Goal: Task Accomplishment & Management: Use online tool/utility

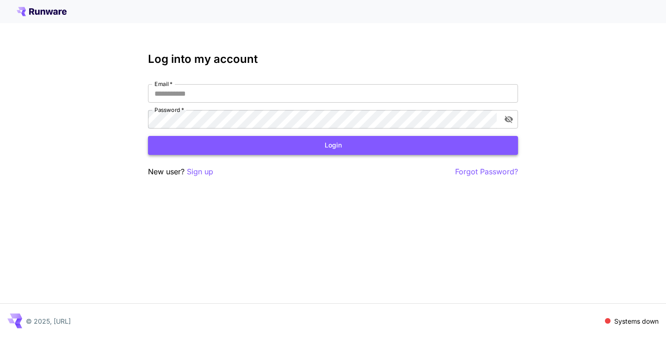
type input "**********"
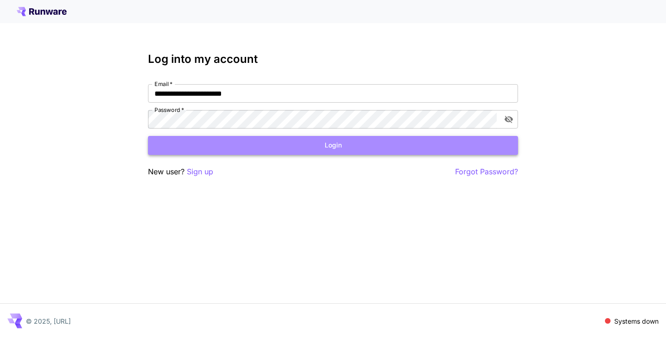
click at [281, 149] on button "Login" at bounding box center [333, 145] width 370 height 19
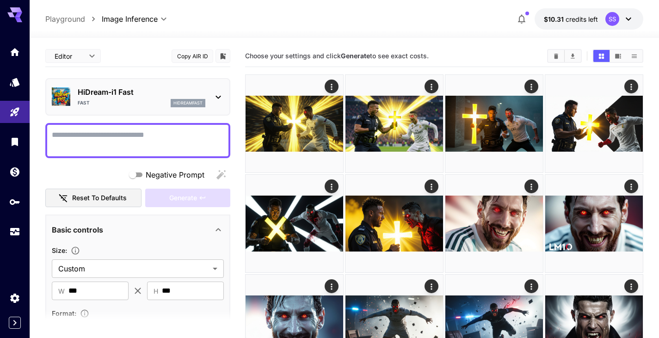
click at [168, 142] on textarea "Negative Prompt" at bounding box center [138, 140] width 172 height 22
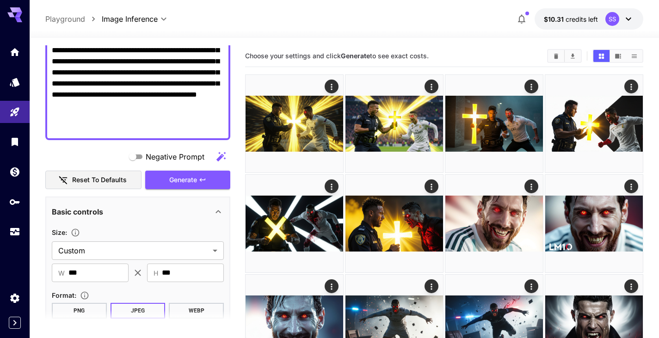
scroll to position [241, 0]
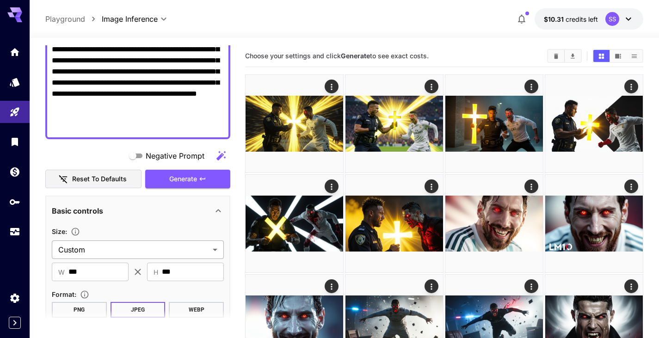
type textarea "**********"
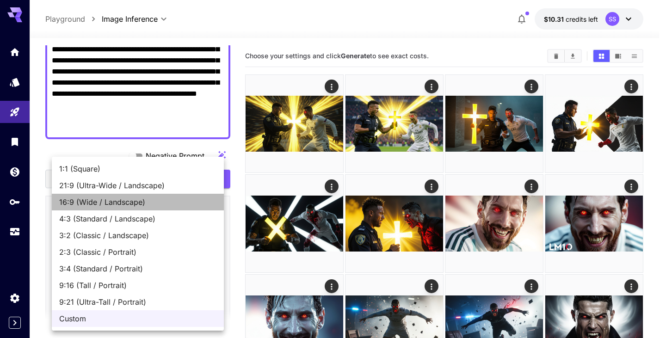
click at [119, 197] on span "16:9 (Wide / Landscape)" at bounding box center [137, 202] width 157 height 11
type input "**********"
type input "****"
type input "***"
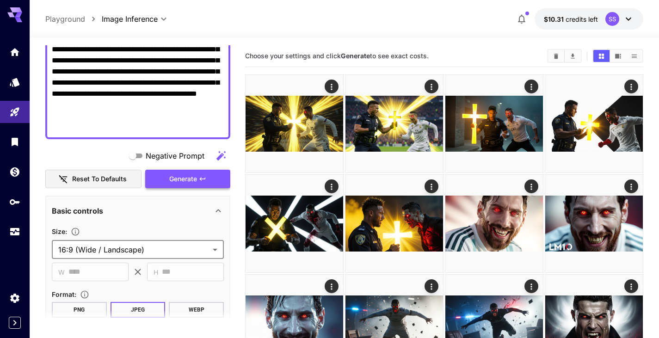
click at [174, 187] on button "Generate" at bounding box center [187, 179] width 85 height 19
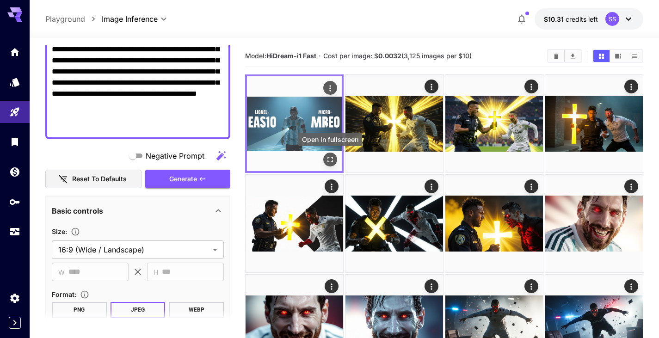
click at [335, 161] on button "Open in fullscreen" at bounding box center [330, 160] width 14 height 14
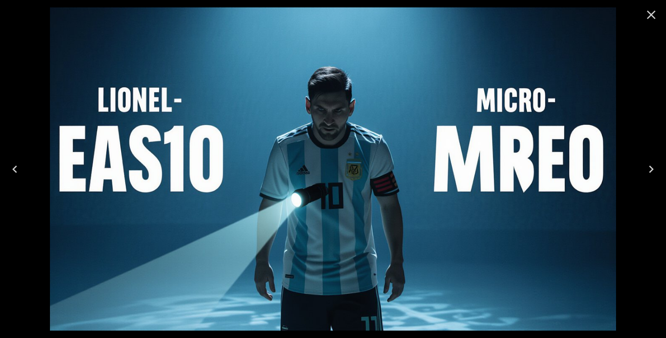
click at [653, 12] on icon "Close" at bounding box center [651, 14] width 15 height 15
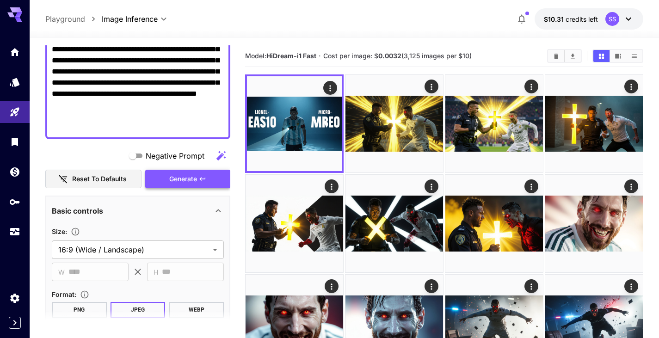
click at [182, 177] on span "Generate" at bounding box center [183, 179] width 28 height 12
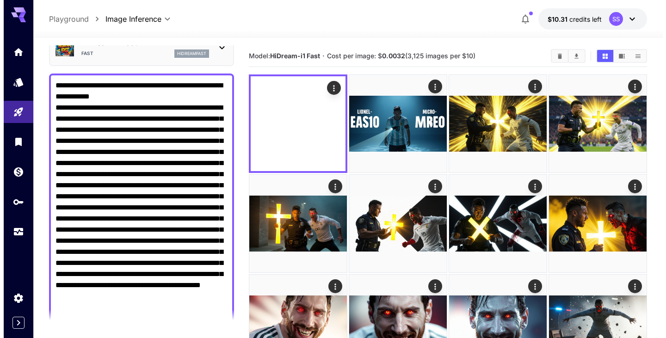
scroll to position [37, 0]
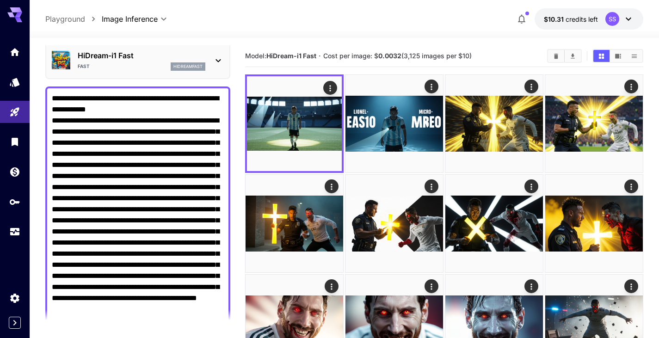
click at [127, 63] on div "Fast hidreamfast" at bounding box center [142, 66] width 128 height 8
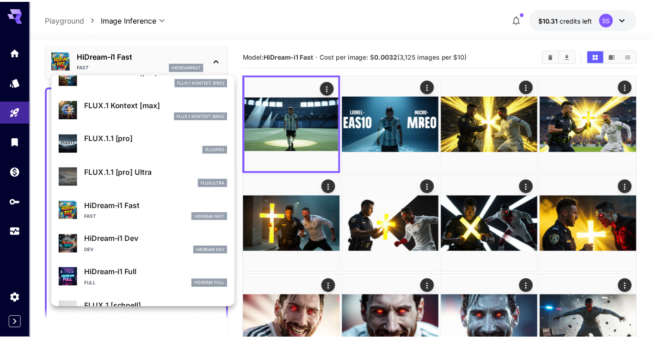
scroll to position [626, 0]
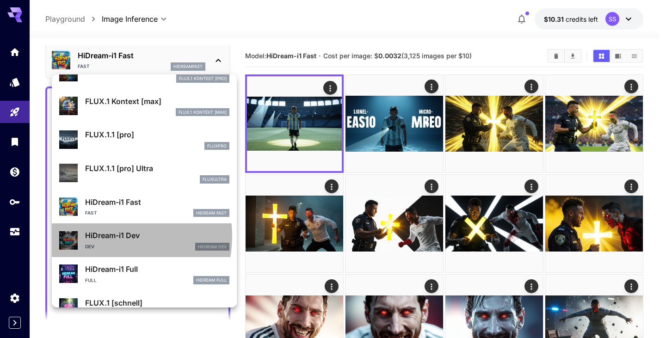
click at [109, 236] on p "HiDream-i1 Dev" at bounding box center [157, 235] width 144 height 11
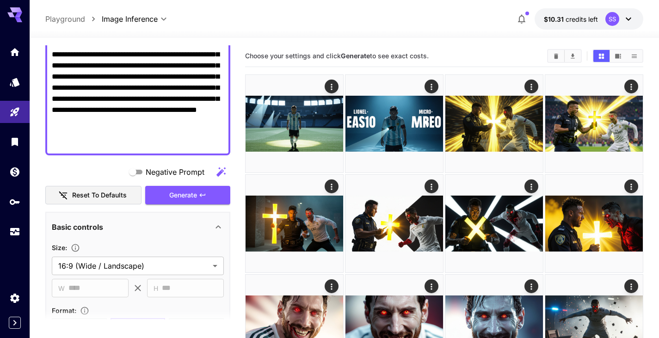
scroll to position [227, 0]
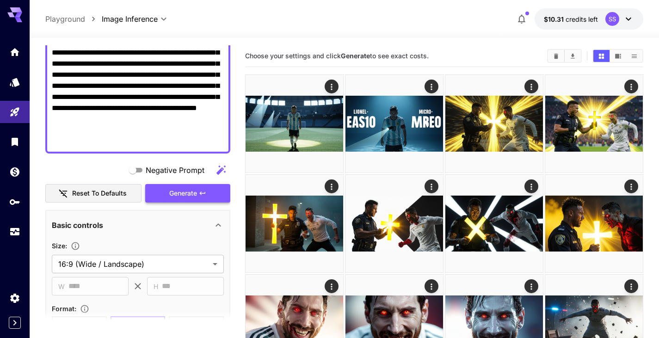
click at [172, 197] on span "Generate" at bounding box center [183, 194] width 28 height 12
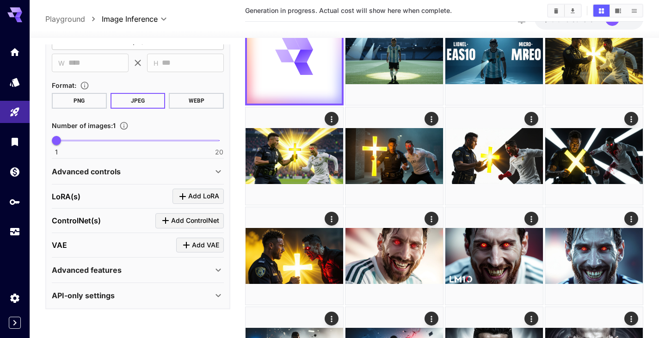
scroll to position [68, 0]
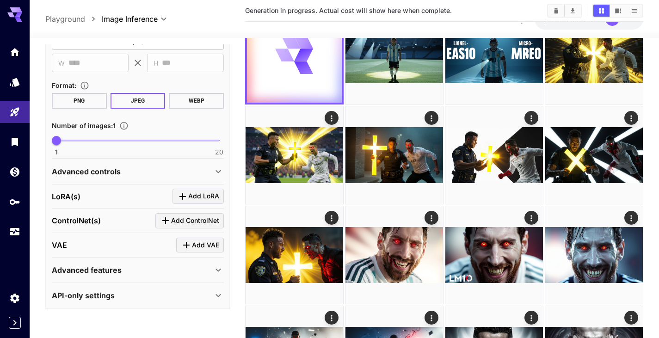
click at [159, 163] on div "Advanced controls" at bounding box center [138, 171] width 172 height 22
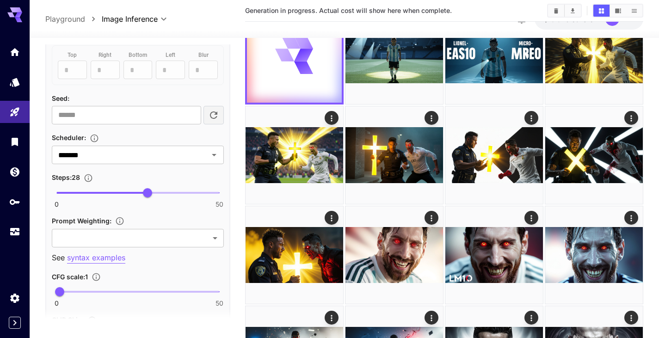
scroll to position [739, 0]
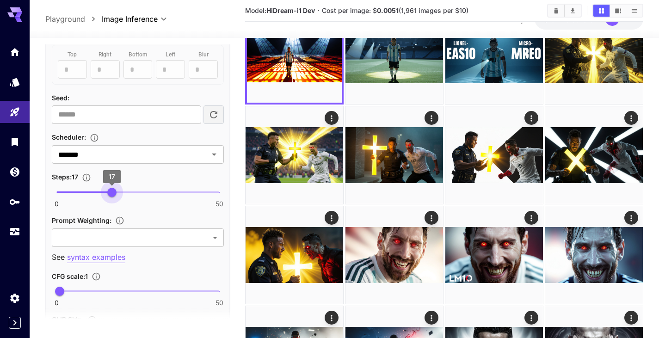
click at [111, 192] on span at bounding box center [83, 192] width 55 height 2
click at [119, 192] on span "19" at bounding box center [118, 192] width 9 height 9
click at [120, 196] on span "20" at bounding box center [121, 192] width 9 height 9
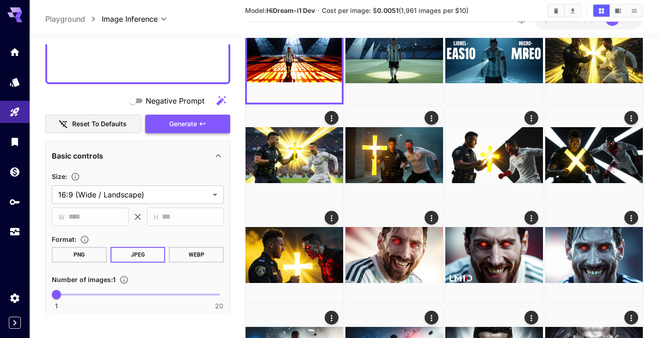
scroll to position [295, 0]
click at [193, 123] on span "Generate" at bounding box center [183, 125] width 28 height 12
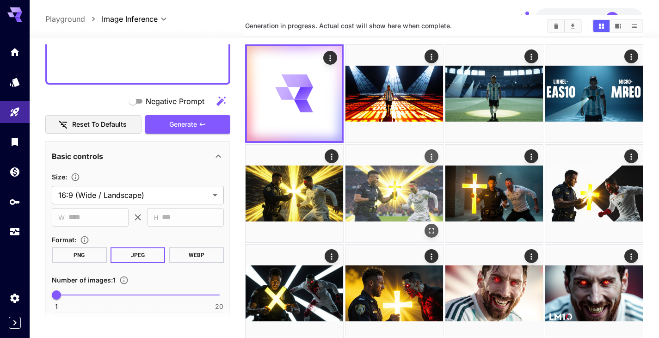
scroll to position [29, 0]
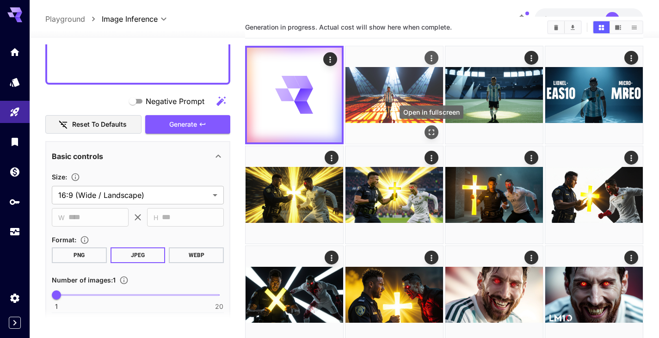
click at [431, 130] on icon "Open in fullscreen" at bounding box center [431, 132] width 9 height 9
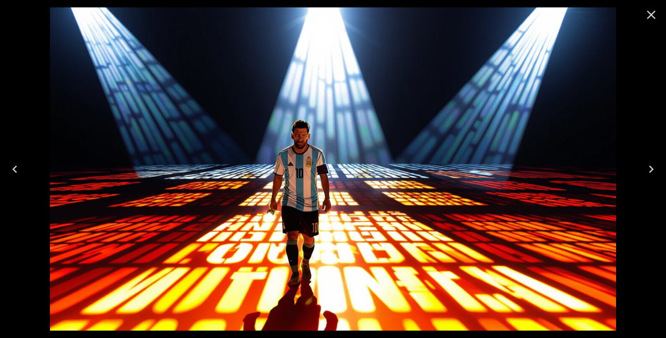
click at [657, 22] on icon "Close" at bounding box center [651, 14] width 15 height 15
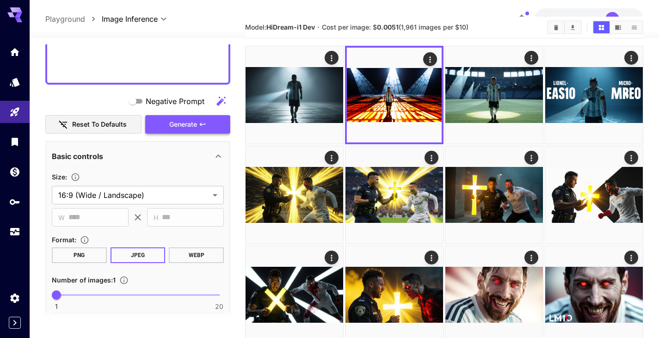
click at [205, 127] on icon "button" at bounding box center [202, 124] width 7 height 7
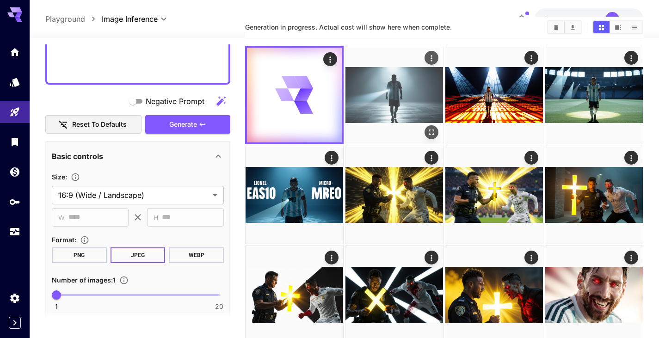
click at [386, 104] on img at bounding box center [394, 95] width 98 height 98
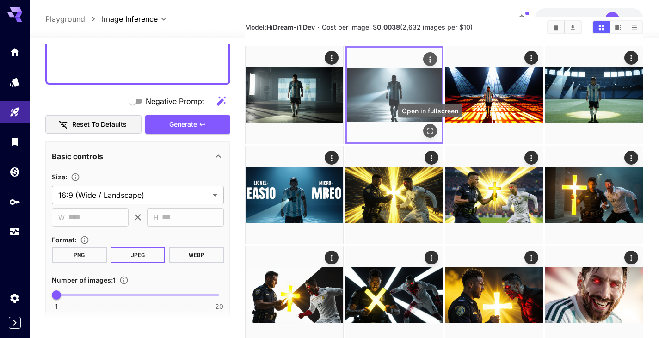
click at [430, 129] on icon "Open in fullscreen" at bounding box center [429, 130] width 9 height 9
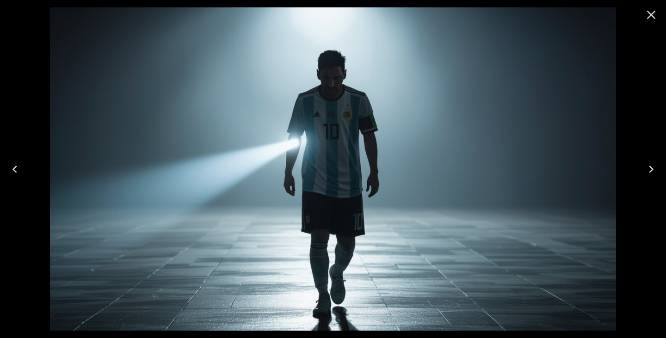
click at [14, 166] on icon "Previous" at bounding box center [14, 169] width 15 height 15
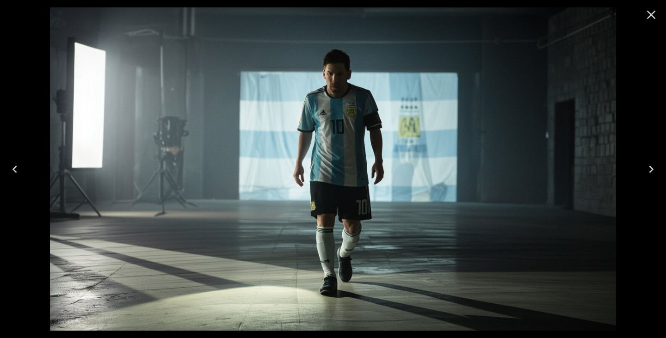
click at [655, 168] on icon "Next" at bounding box center [651, 169] width 15 height 15
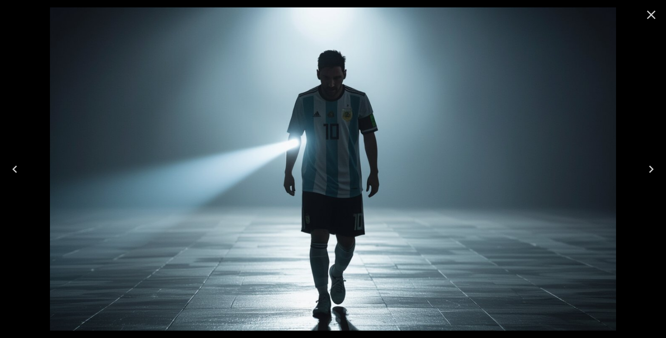
click at [650, 15] on icon "Close" at bounding box center [651, 15] width 9 height 9
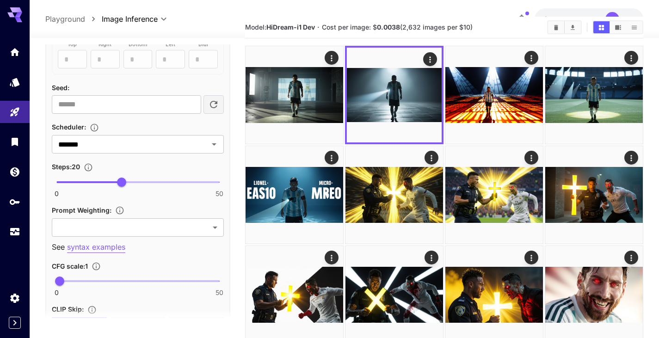
scroll to position [750, 0]
click at [139, 181] on span at bounding box center [137, 182] width 163 height 2
type input "**"
click at [155, 181] on span "0 50 30" at bounding box center [137, 182] width 163 height 14
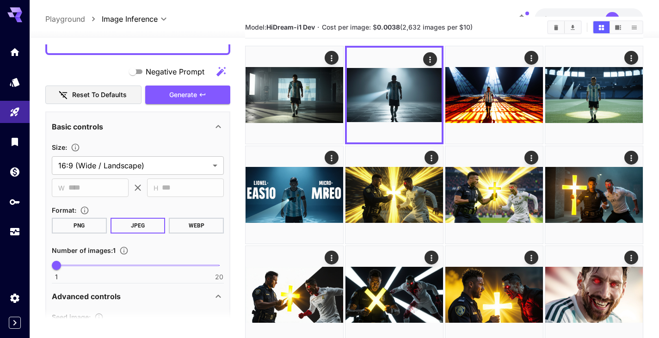
scroll to position [324, 0]
click at [185, 92] on span "Generate" at bounding box center [183, 96] width 28 height 12
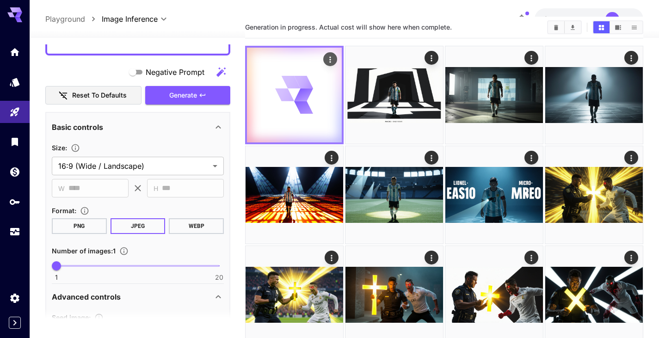
drag, startPoint x: 185, startPoint y: 92, endPoint x: 332, endPoint y: 122, distance: 149.6
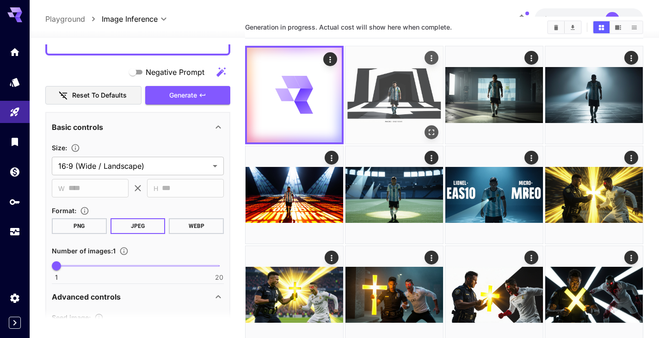
click at [406, 95] on img at bounding box center [394, 95] width 98 height 98
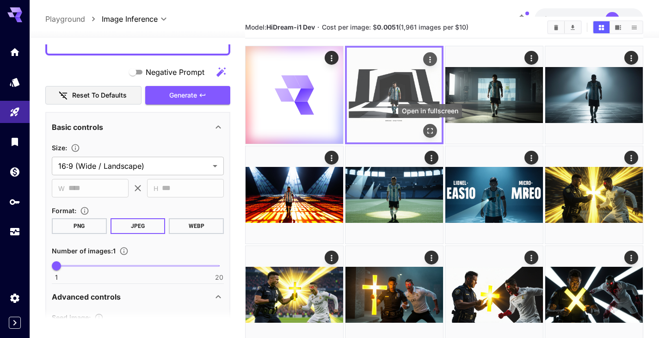
click at [431, 127] on icon "Open in fullscreen" at bounding box center [429, 130] width 9 height 9
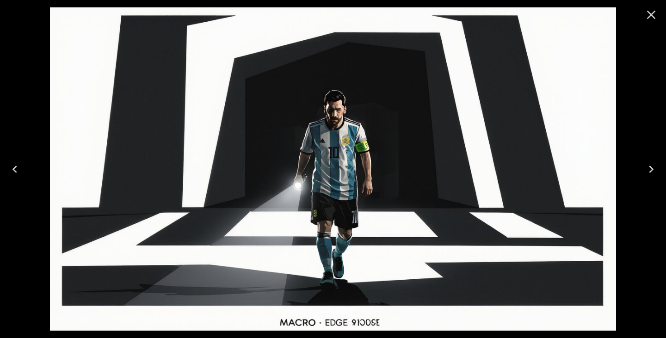
click at [649, 11] on icon "Close" at bounding box center [651, 14] width 15 height 15
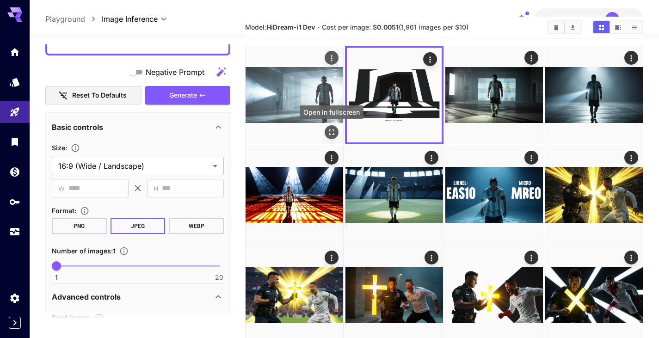
click at [332, 134] on icon "Open in fullscreen" at bounding box center [331, 132] width 9 height 9
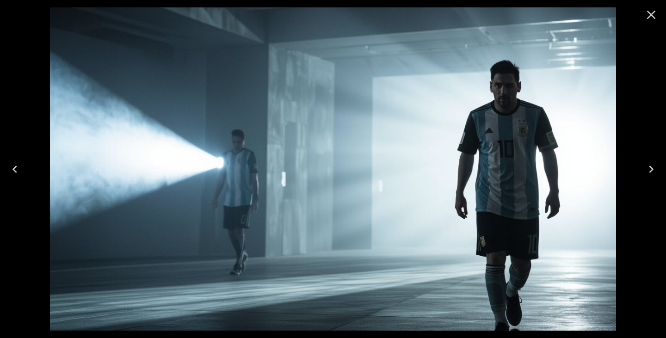
click at [653, 15] on icon "Close" at bounding box center [651, 14] width 15 height 15
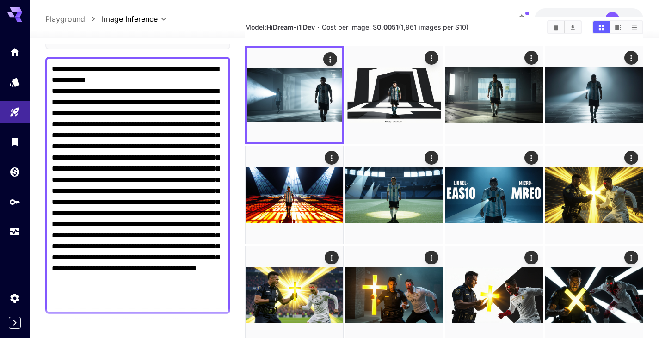
scroll to position [58, 0]
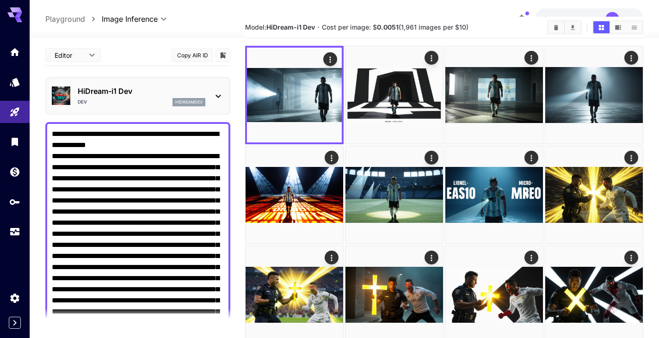
scroll to position [58, 0]
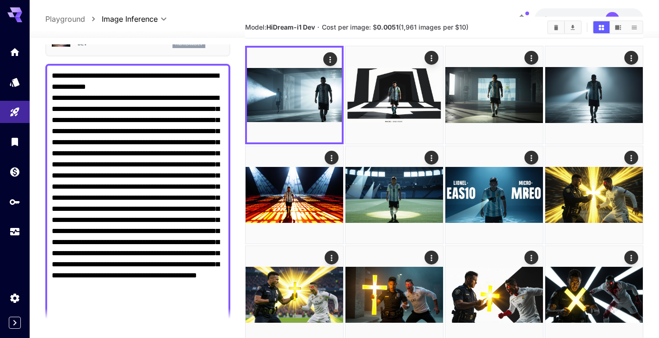
click at [96, 91] on textarea "Negative Prompt" at bounding box center [138, 192] width 172 height 244
paste textarea "*********"
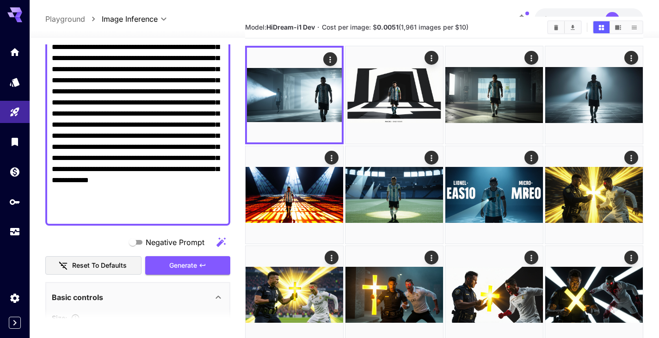
scroll to position [154, 0]
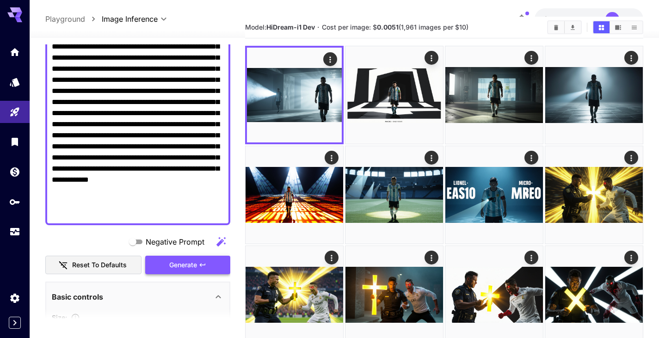
type textarea "**********"
click at [182, 264] on span "Generate" at bounding box center [183, 265] width 28 height 12
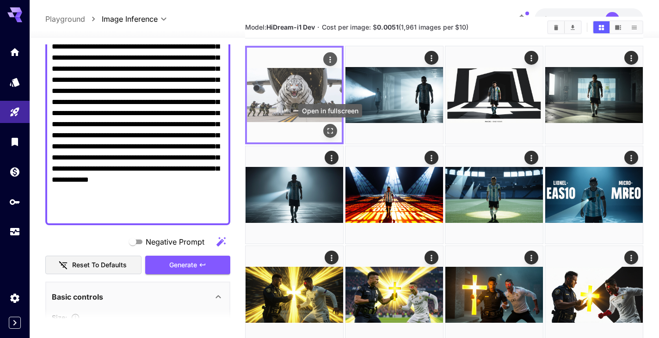
click at [330, 129] on icon "Open in fullscreen" at bounding box center [330, 130] width 9 height 9
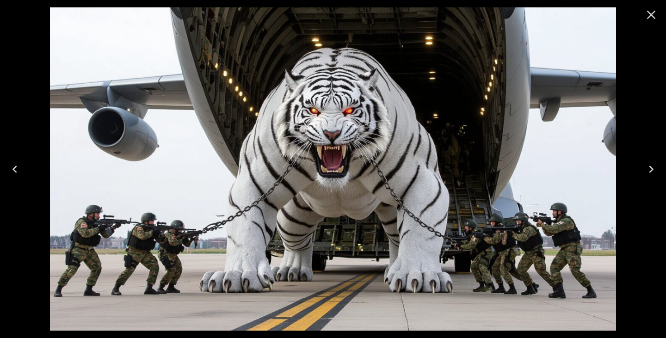
click at [652, 13] on icon "Close" at bounding box center [651, 15] width 9 height 9
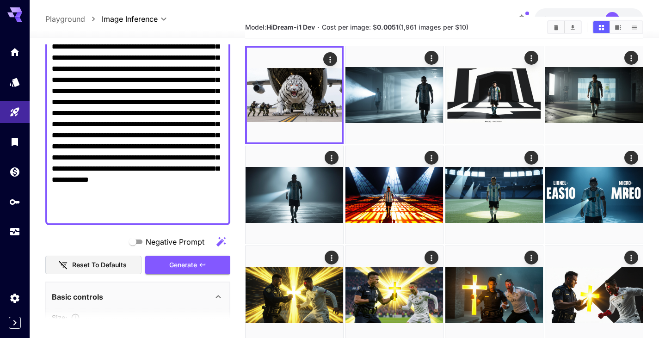
click at [100, 96] on textarea "Negative Prompt" at bounding box center [138, 97] width 172 height 244
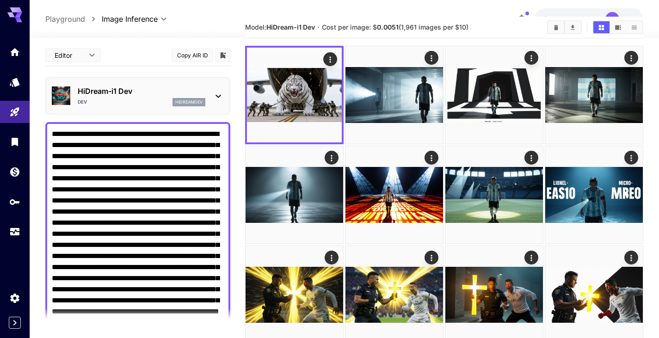
scroll to position [154, 0]
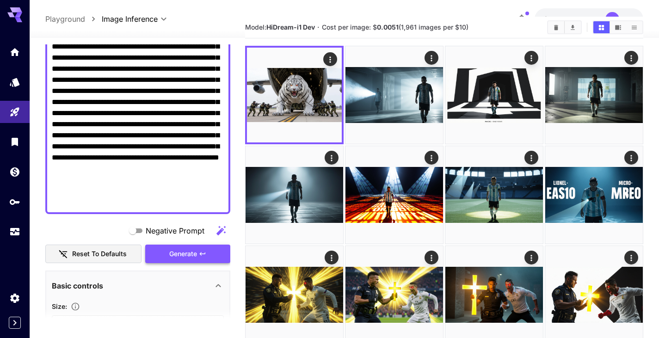
click at [172, 252] on span "Generate" at bounding box center [183, 254] width 28 height 12
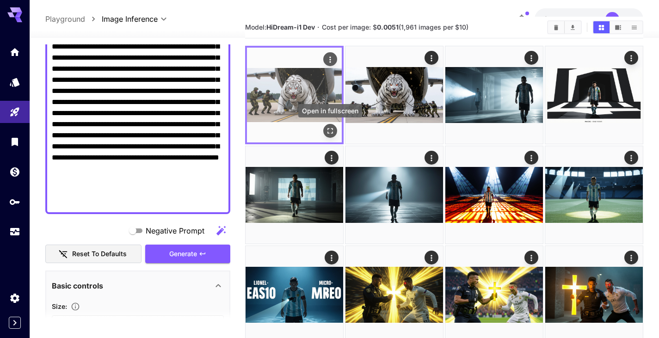
click at [332, 129] on icon "Open in fullscreen" at bounding box center [330, 130] width 9 height 9
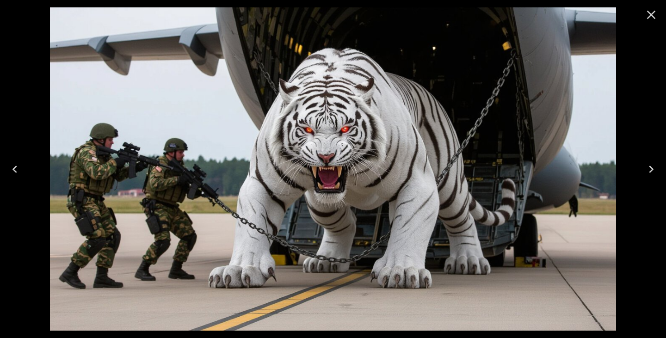
click at [649, 13] on icon "Close" at bounding box center [651, 15] width 9 height 9
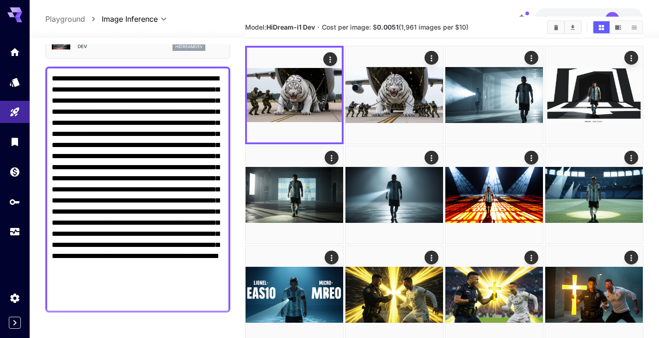
scroll to position [55, 0]
click at [122, 114] on textarea "**********" at bounding box center [138, 190] width 172 height 233
paste textarea "**********"
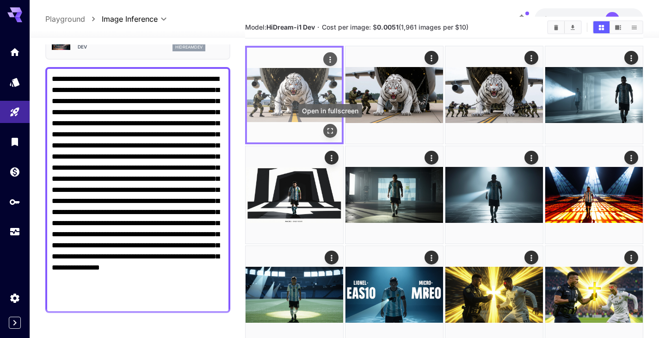
click at [330, 131] on icon "Open in fullscreen" at bounding box center [330, 130] width 9 height 9
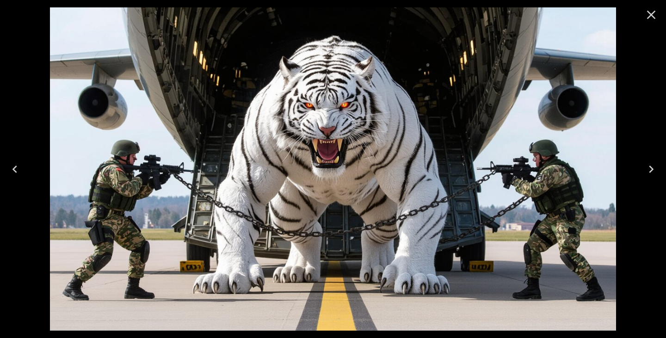
click at [649, 12] on icon "Close" at bounding box center [651, 15] width 9 height 9
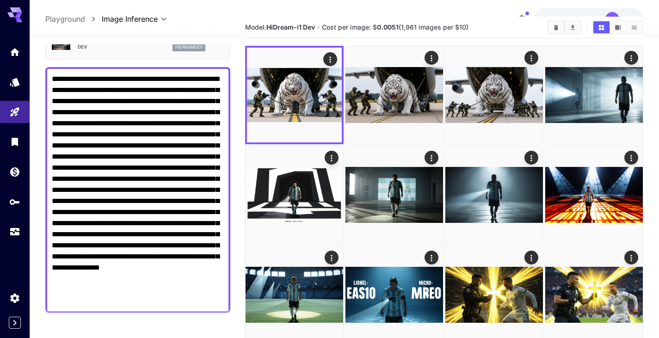
click at [142, 111] on textarea "Negative Prompt" at bounding box center [138, 190] width 172 height 233
paste textarea "**********"
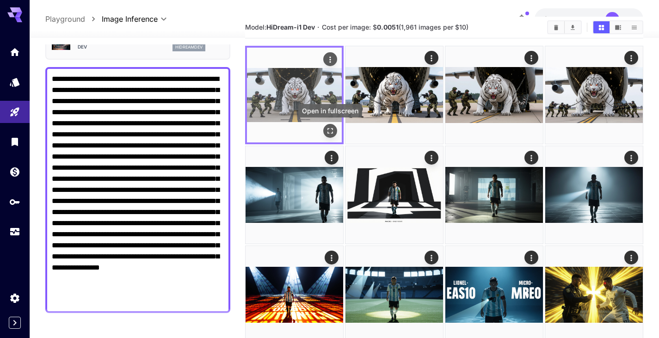
type textarea "**********"
click at [330, 129] on icon "Open in fullscreen" at bounding box center [330, 130] width 9 height 9
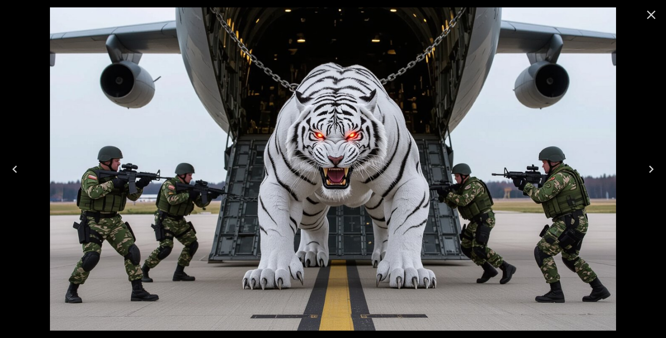
click at [645, 14] on icon "Close" at bounding box center [651, 14] width 15 height 15
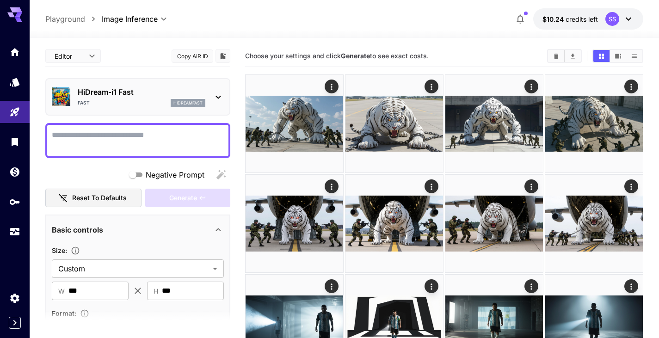
click at [139, 132] on textarea "Negative Prompt" at bounding box center [138, 140] width 172 height 22
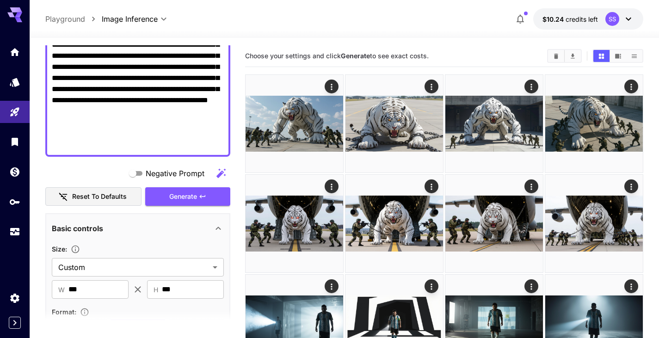
scroll to position [225, 0]
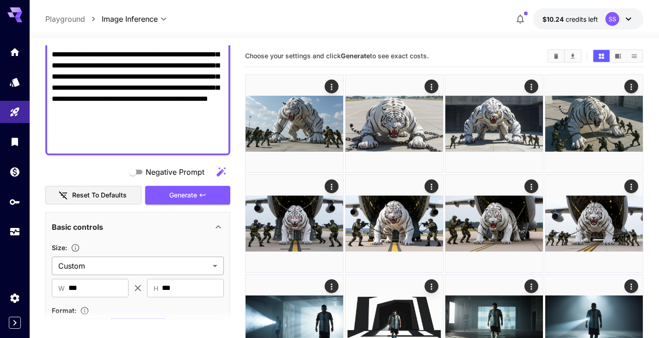
type textarea "**********"
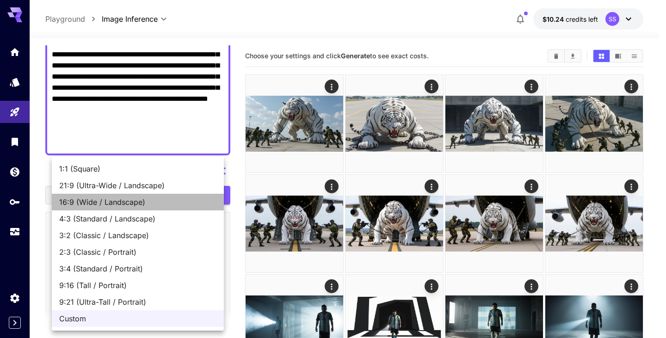
click at [119, 199] on span "16:9 (Wide / Landscape)" at bounding box center [137, 202] width 157 height 11
type input "**********"
type input "****"
type input "***"
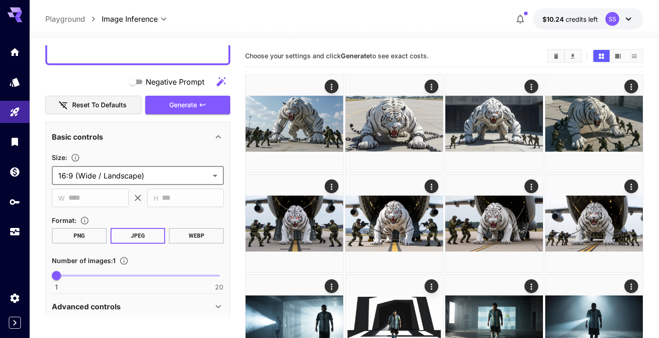
scroll to position [317, 0]
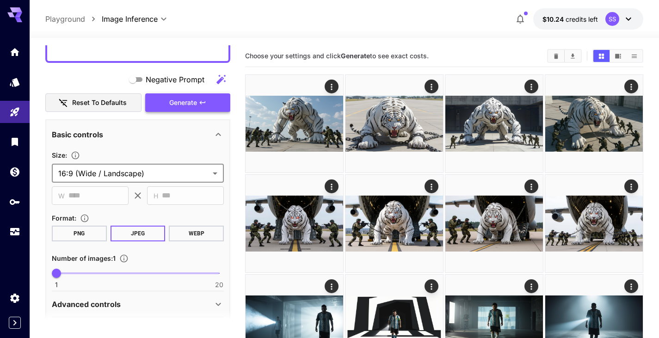
click at [177, 105] on span "Generate" at bounding box center [183, 103] width 28 height 12
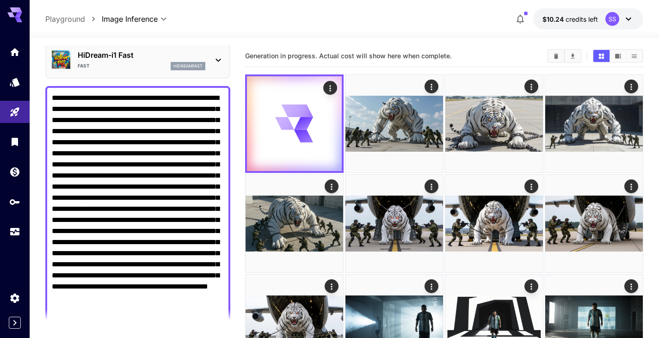
scroll to position [0, 0]
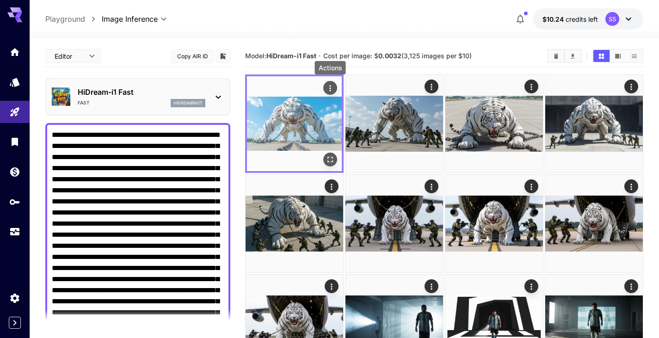
click at [328, 85] on icon "Actions" at bounding box center [330, 88] width 9 height 9
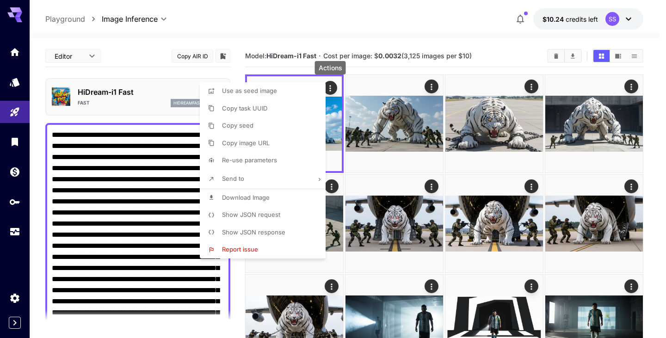
click at [238, 199] on span "Download Image" at bounding box center [246, 197] width 48 height 7
click at [108, 171] on div at bounding box center [333, 169] width 666 height 338
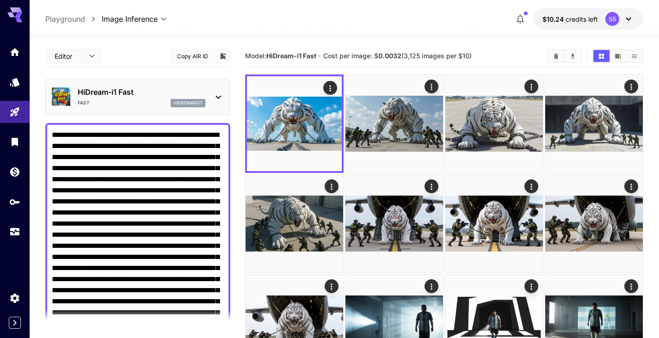
click at [108, 171] on div "Use as seed image Copy task UUID Copy seed Copy image URL Re-use parameters Sen…" at bounding box center [70, 169] width 141 height 338
click at [108, 171] on textarea "Negative Prompt" at bounding box center [138, 251] width 172 height 244
paste textarea
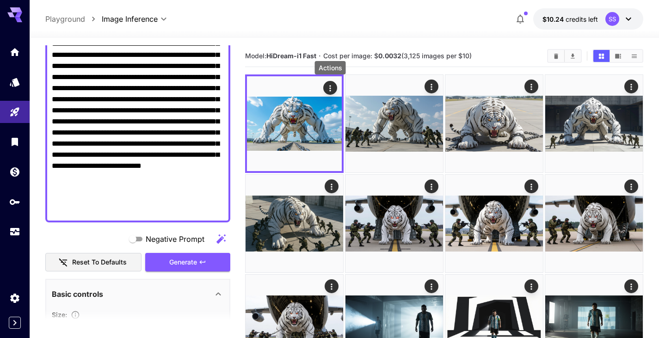
scroll to position [179, 0]
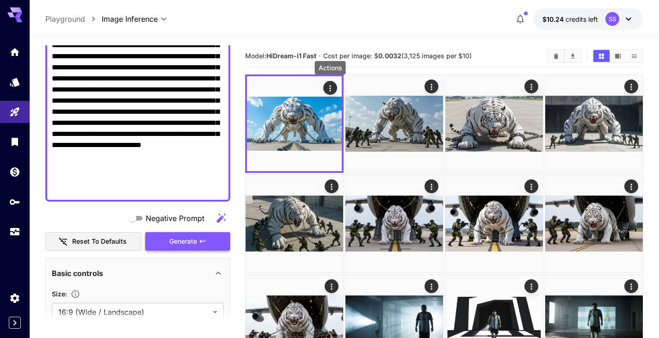
click at [178, 238] on span "Generate" at bounding box center [183, 242] width 28 height 12
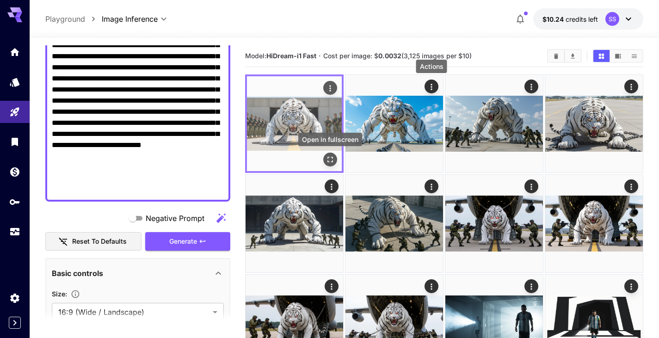
click at [329, 160] on icon "Open in fullscreen" at bounding box center [330, 159] width 9 height 9
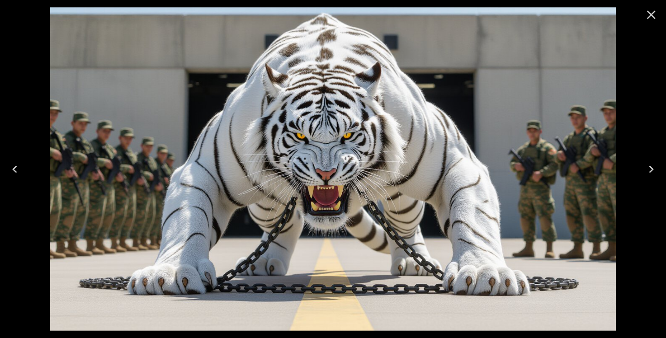
click at [659, 13] on button "Close" at bounding box center [651, 15] width 22 height 22
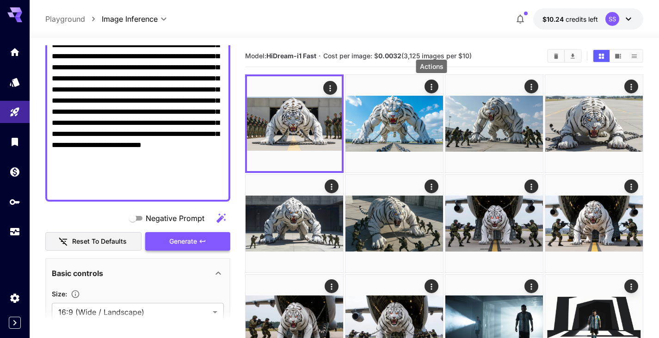
click at [209, 240] on button "Generate" at bounding box center [187, 241] width 85 height 19
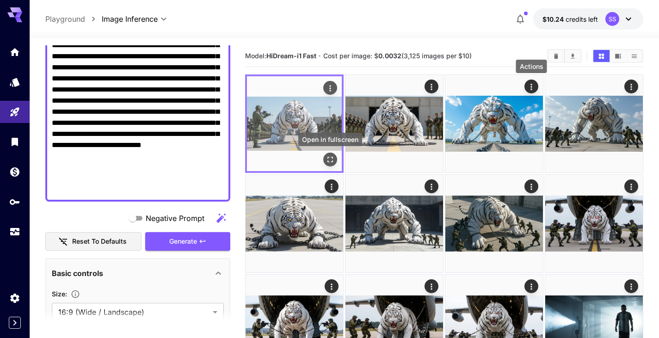
click at [332, 157] on icon "Open in fullscreen" at bounding box center [330, 159] width 9 height 9
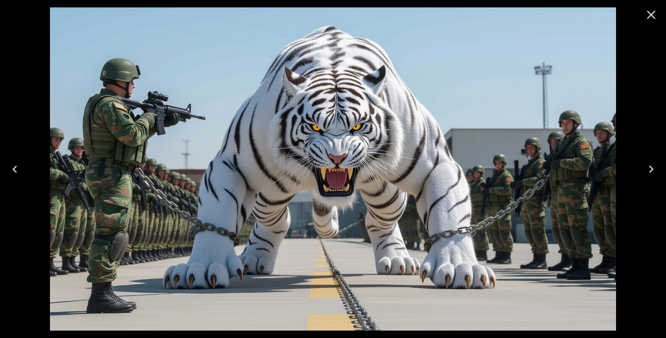
click at [659, 15] on button "Close" at bounding box center [651, 15] width 22 height 22
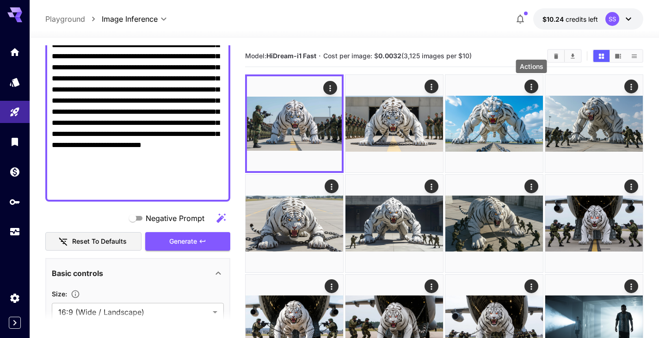
click at [158, 114] on textarea "Negative Prompt" at bounding box center [138, 73] width 172 height 244
paste textarea
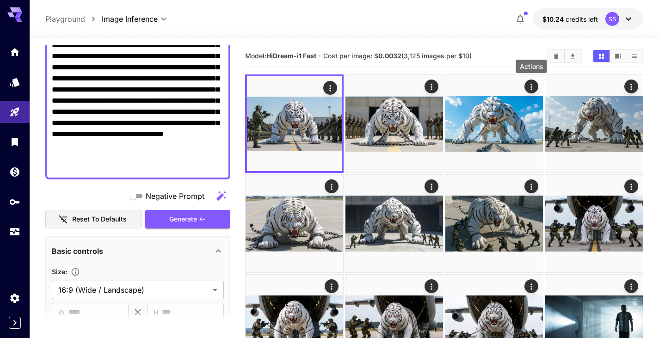
click at [192, 217] on span "Generate" at bounding box center [183, 220] width 28 height 12
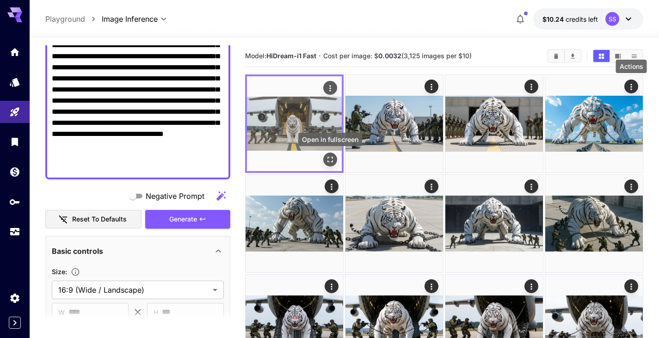
click at [333, 157] on icon "Open in fullscreen" at bounding box center [330, 159] width 9 height 9
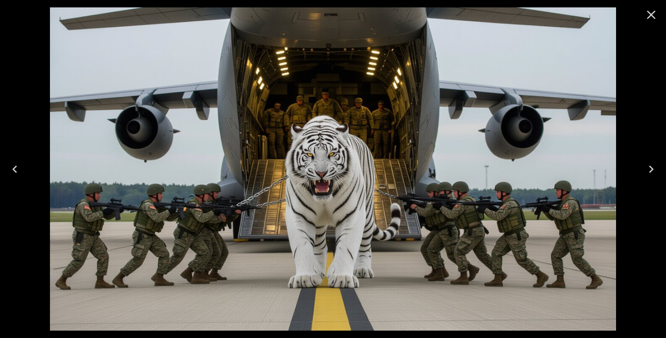
click at [651, 10] on icon "Close" at bounding box center [651, 14] width 15 height 15
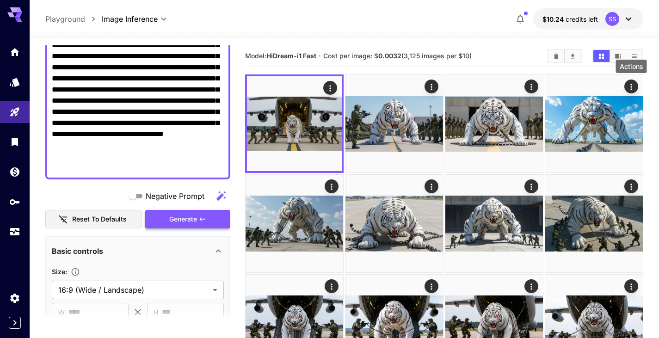
click at [176, 216] on span "Generate" at bounding box center [183, 220] width 28 height 12
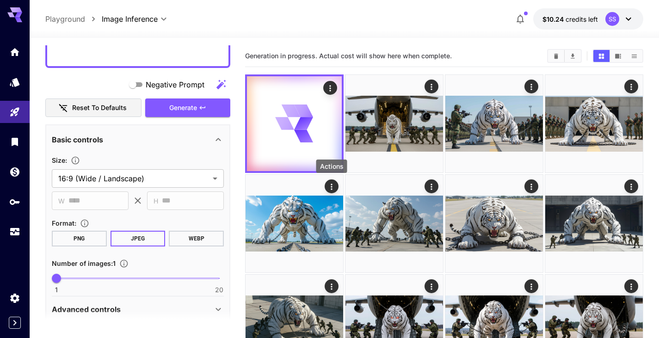
scroll to position [288, 0]
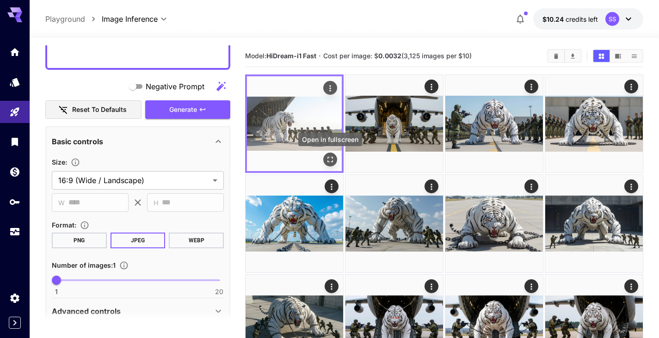
click at [332, 156] on icon "Open in fullscreen" at bounding box center [330, 159] width 9 height 9
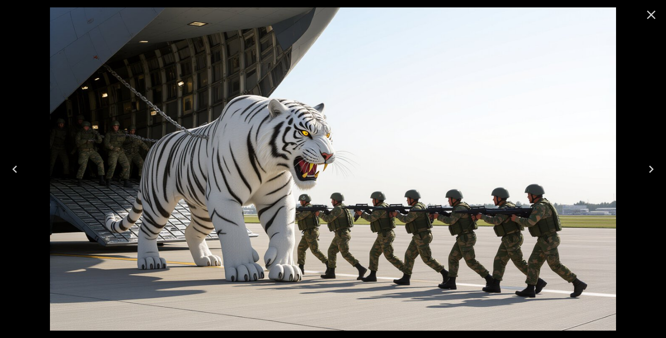
click at [659, 14] on button "Close" at bounding box center [651, 15] width 22 height 22
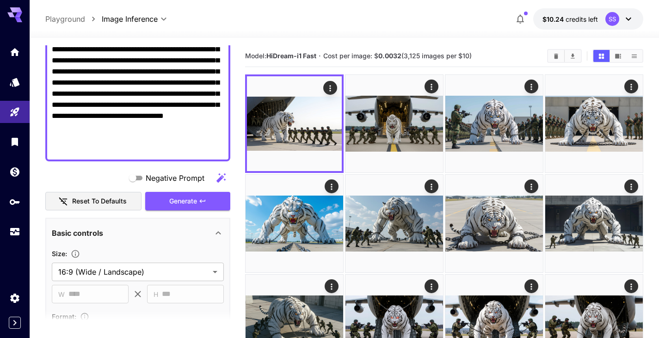
scroll to position [196, 0]
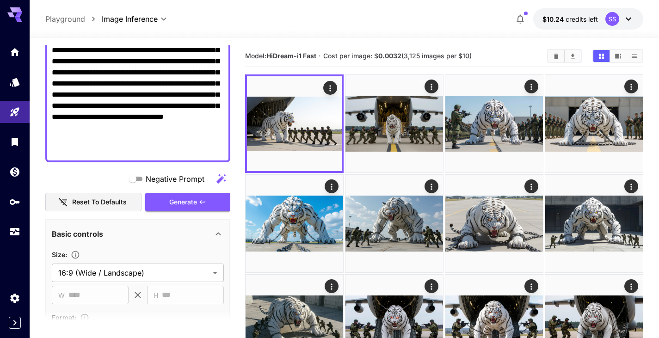
click at [106, 92] on textarea "**********" at bounding box center [138, 45] width 172 height 222
paste textarea
click at [168, 201] on button "Generate" at bounding box center [187, 202] width 85 height 19
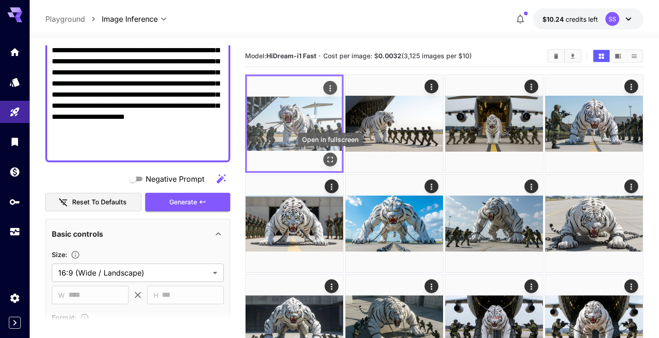
click at [328, 160] on icon "Open in fullscreen" at bounding box center [330, 159] width 9 height 9
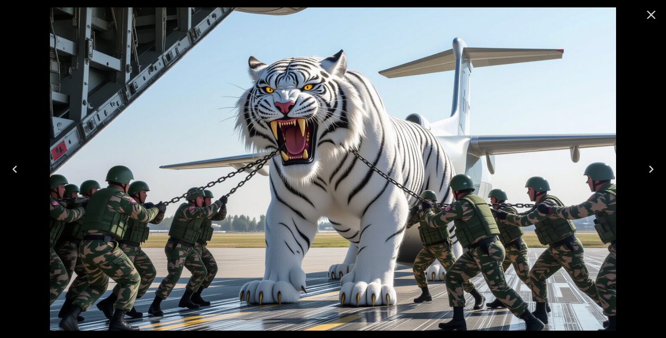
click at [659, 15] on button "Close" at bounding box center [651, 15] width 22 height 22
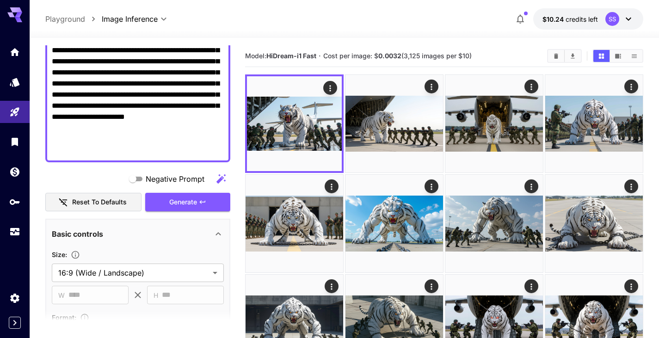
click at [184, 107] on textarea "**********" at bounding box center [138, 45] width 172 height 222
paste textarea
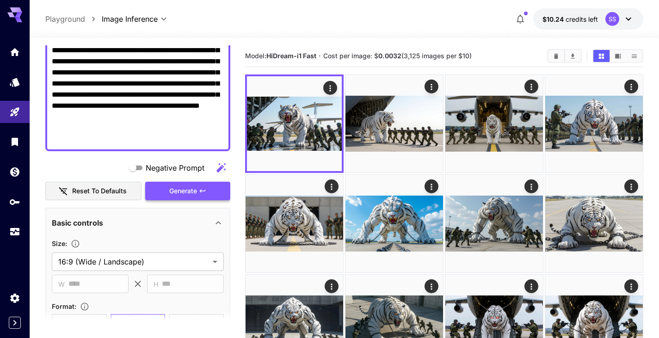
click at [209, 188] on button "Generate" at bounding box center [187, 191] width 85 height 19
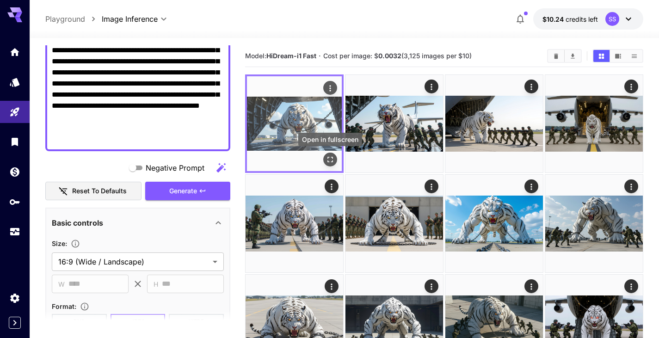
click at [331, 163] on icon "Open in fullscreen" at bounding box center [330, 159] width 9 height 9
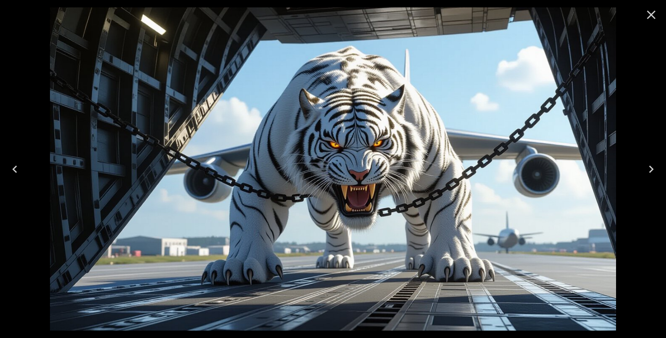
click at [656, 17] on icon "Close" at bounding box center [651, 14] width 15 height 15
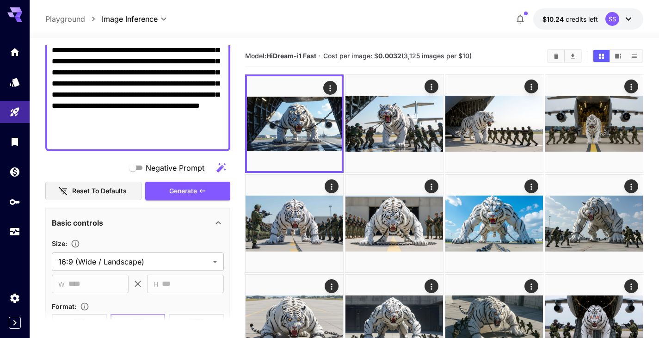
click at [193, 100] on textarea "**********" at bounding box center [138, 39] width 172 height 211
paste textarea "**********"
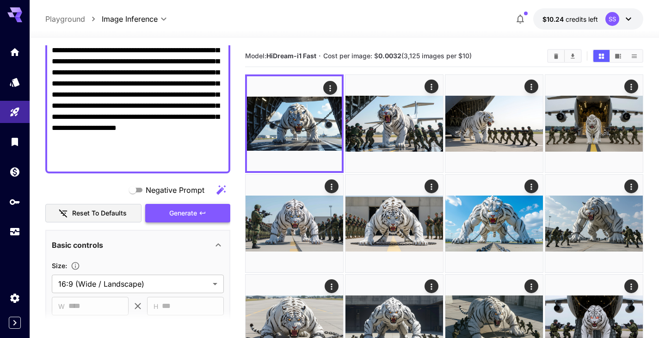
click at [198, 216] on button "Generate" at bounding box center [187, 213] width 85 height 19
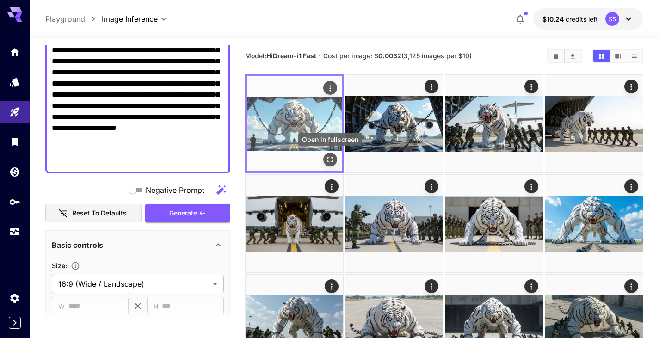
click at [331, 160] on icon "Open in fullscreen" at bounding box center [330, 159] width 9 height 9
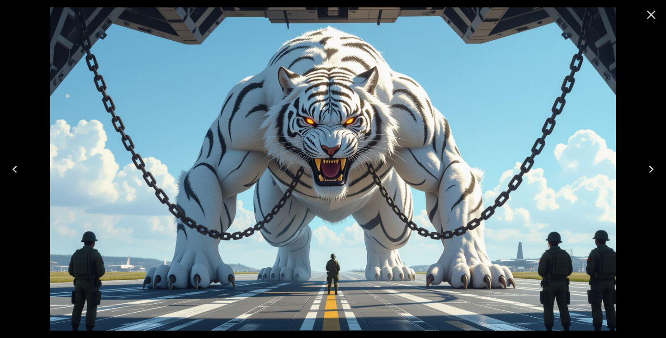
click at [655, 16] on icon "Close" at bounding box center [651, 14] width 15 height 15
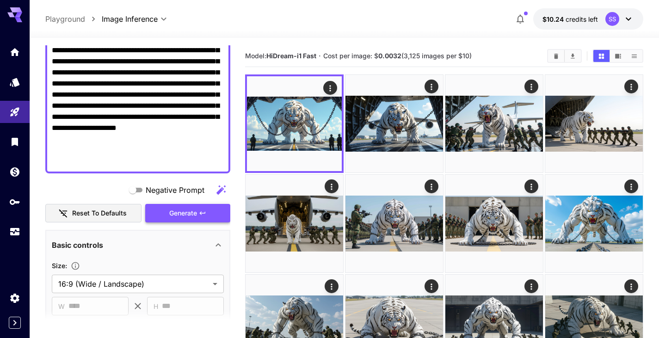
click at [186, 210] on span "Generate" at bounding box center [183, 214] width 28 height 12
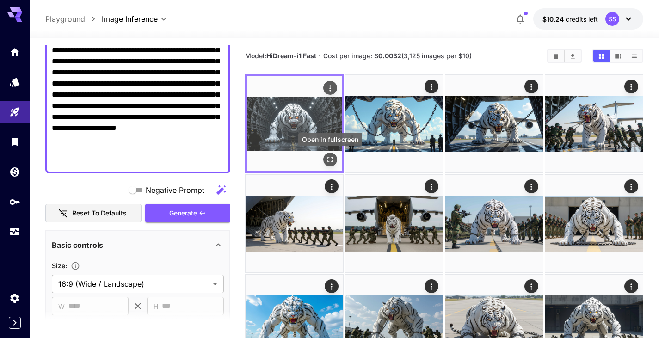
click at [331, 160] on icon "Open in fullscreen" at bounding box center [330, 159] width 9 height 9
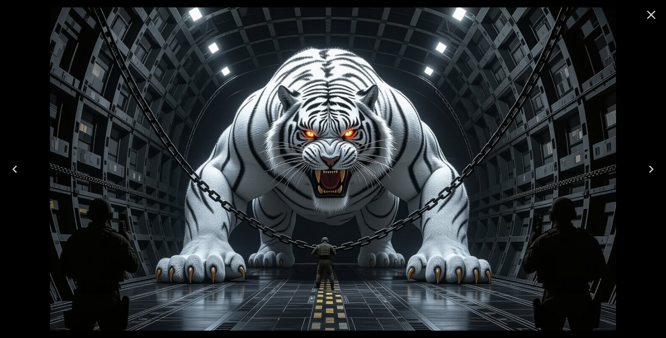
click at [654, 12] on icon "Close" at bounding box center [651, 15] width 9 height 9
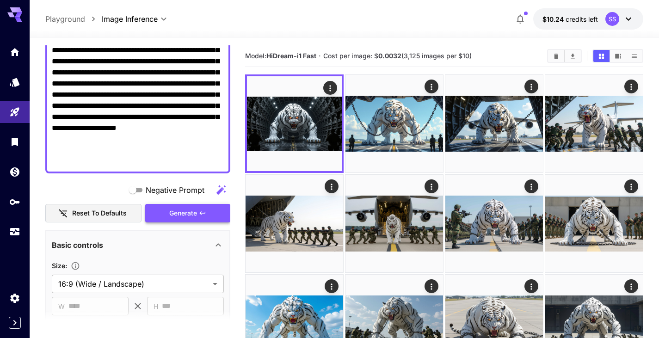
click at [186, 208] on span "Generate" at bounding box center [183, 214] width 28 height 12
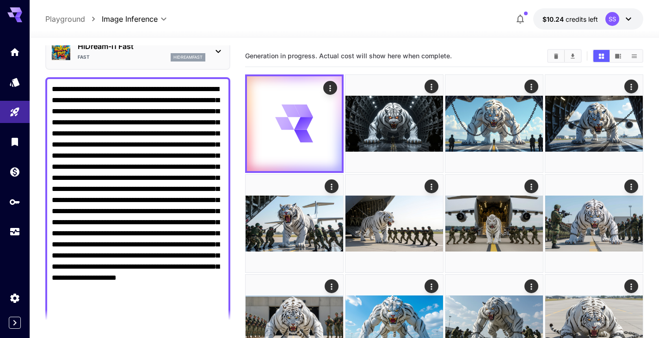
scroll to position [11, 0]
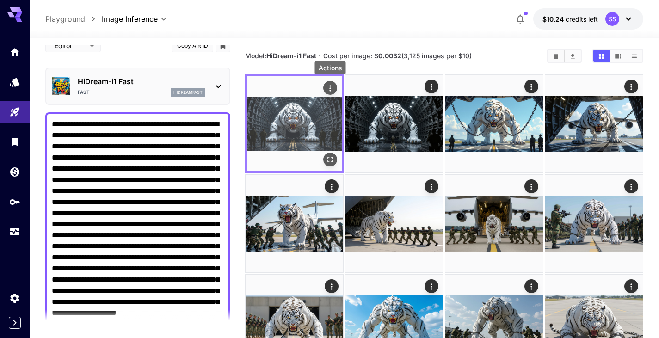
click at [332, 87] on icon "Actions" at bounding box center [330, 88] width 9 height 9
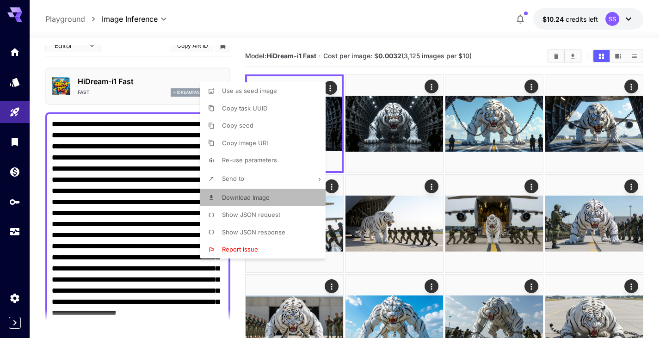
click at [264, 193] on li "Download Image" at bounding box center [265, 198] width 131 height 18
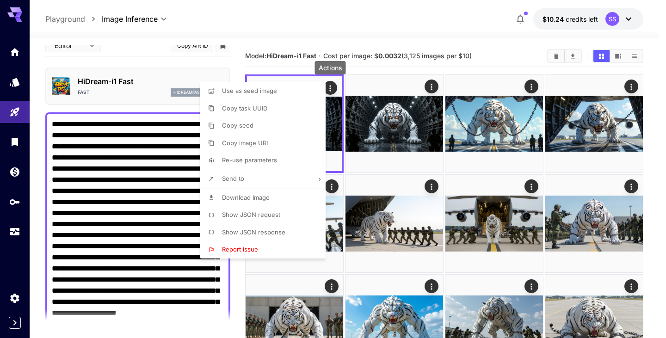
click at [120, 141] on div at bounding box center [333, 169] width 666 height 338
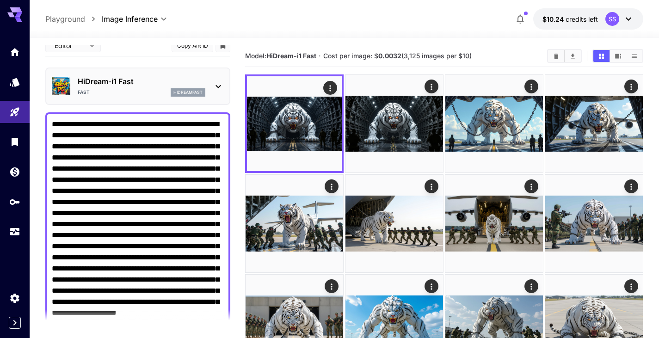
click at [120, 141] on div "Use as seed image Copy task UUID Copy seed Copy image URL Re-use parameters Sen…" at bounding box center [70, 169] width 141 height 338
click at [120, 141] on textarea "Negative Prompt" at bounding box center [138, 235] width 172 height 233
paste textarea
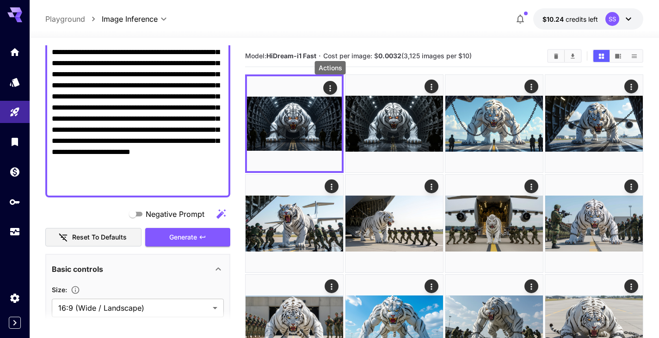
scroll to position [149, 0]
click at [190, 238] on span "Generate" at bounding box center [183, 238] width 28 height 12
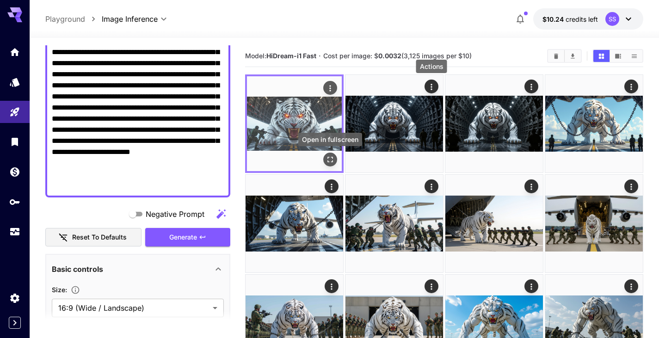
click at [329, 162] on icon "Open in fullscreen" at bounding box center [330, 159] width 9 height 9
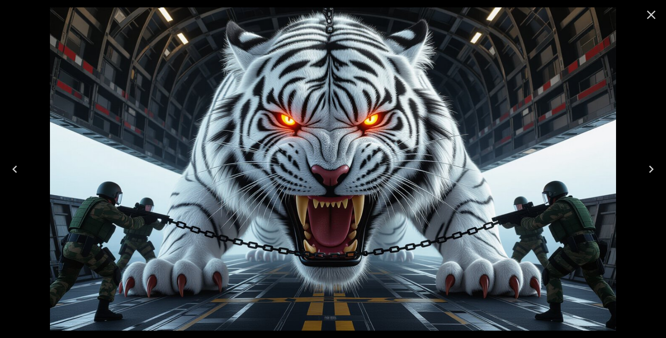
click at [649, 16] on icon "Close" at bounding box center [651, 15] width 9 height 9
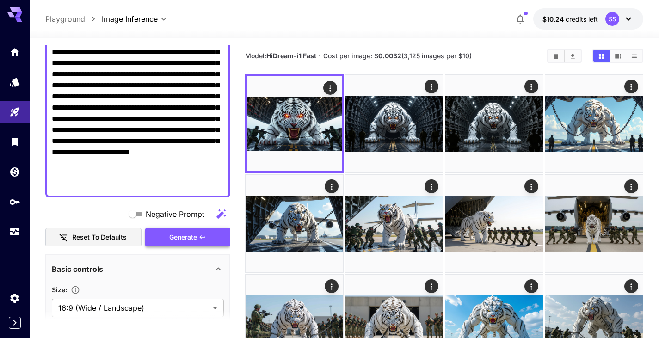
click at [169, 238] on span "Generate" at bounding box center [183, 238] width 28 height 12
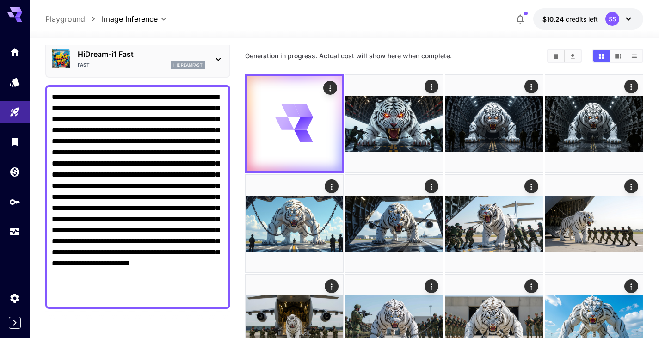
scroll to position [11, 0]
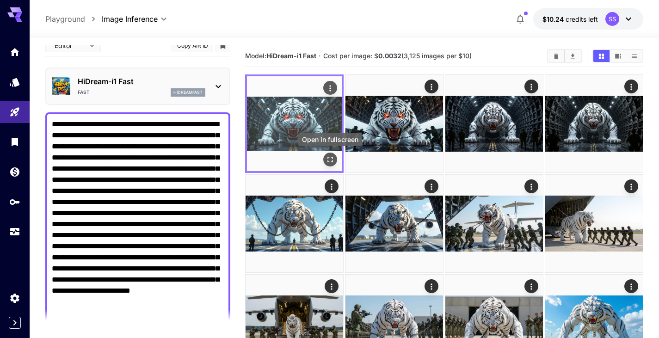
click at [334, 157] on icon "Open in fullscreen" at bounding box center [330, 159] width 9 height 9
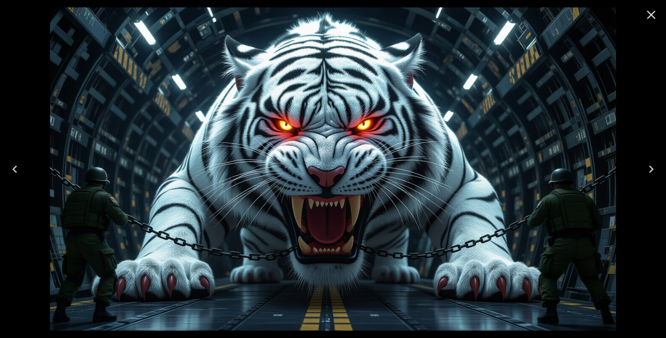
click at [649, 13] on icon "Close" at bounding box center [651, 15] width 9 height 9
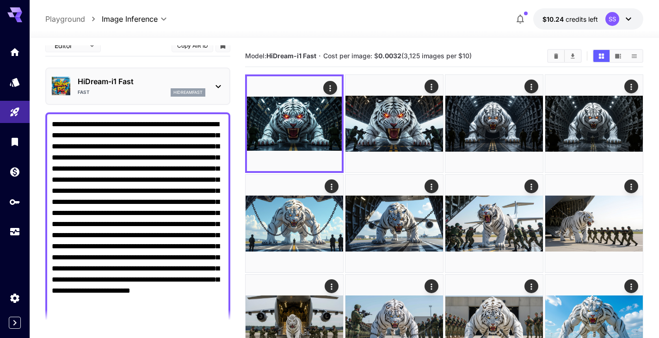
click at [131, 181] on textarea "**********" at bounding box center [138, 224] width 172 height 211
paste textarea
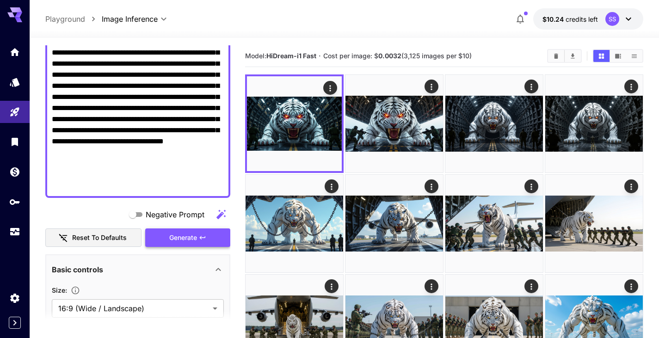
scroll to position [149, 0]
type textarea "**********"
click at [174, 230] on button "Generate" at bounding box center [187, 237] width 85 height 19
